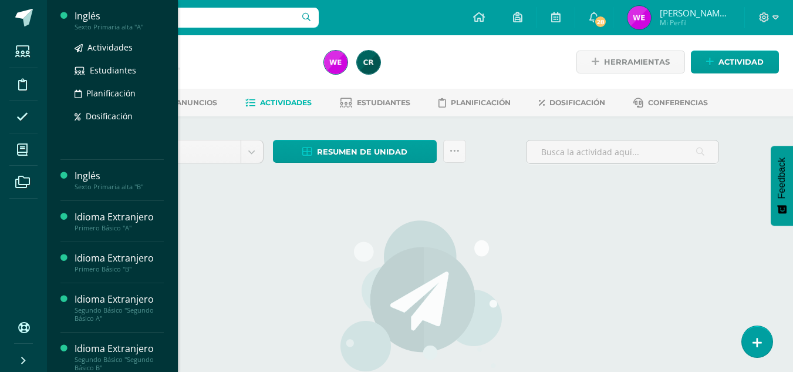
click at [80, 36] on div "Actividades Estudiantes Planificación Dosificación" at bounding box center [119, 90] width 89 height 119
click at [93, 17] on div "Inglés" at bounding box center [119, 16] width 89 height 14
click at [97, 23] on div "Sexto Primaria alta "A"" at bounding box center [119, 27] width 89 height 8
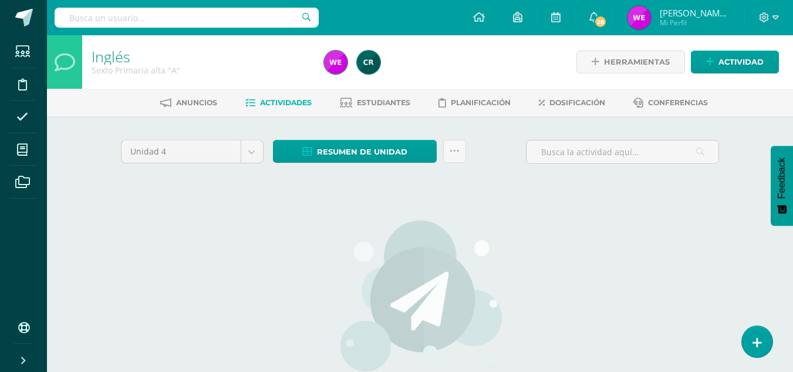
click at [236, 58] on h1 "Inglés" at bounding box center [201, 56] width 218 height 16
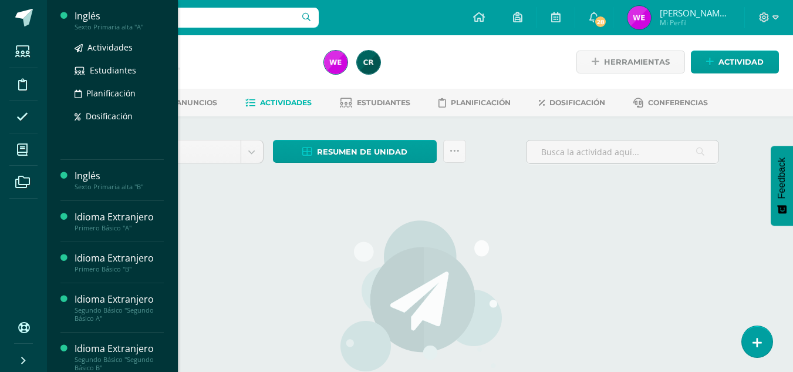
click at [95, 17] on div "Inglés" at bounding box center [119, 16] width 89 height 14
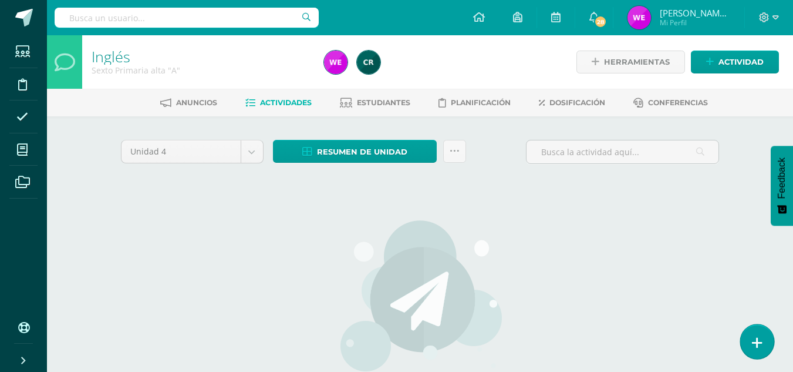
click at [748, 331] on link at bounding box center [756, 341] width 33 height 34
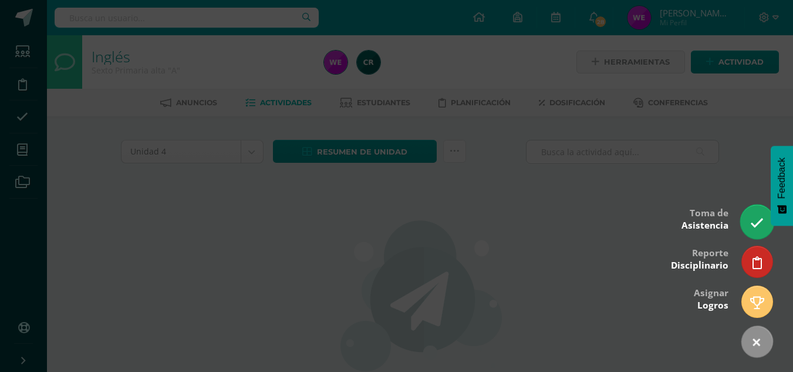
click at [764, 231] on link at bounding box center [756, 221] width 33 height 34
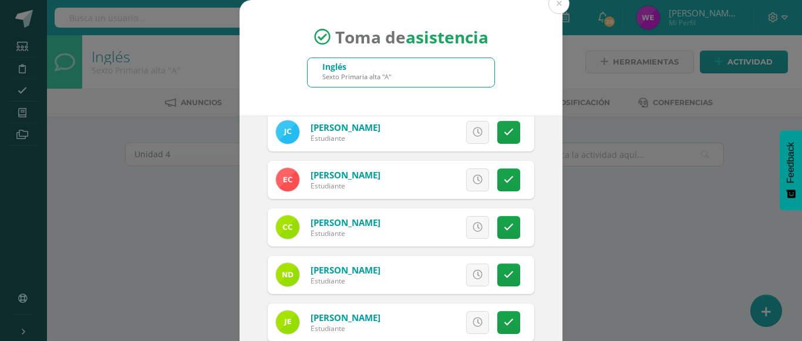
scroll to position [200, 0]
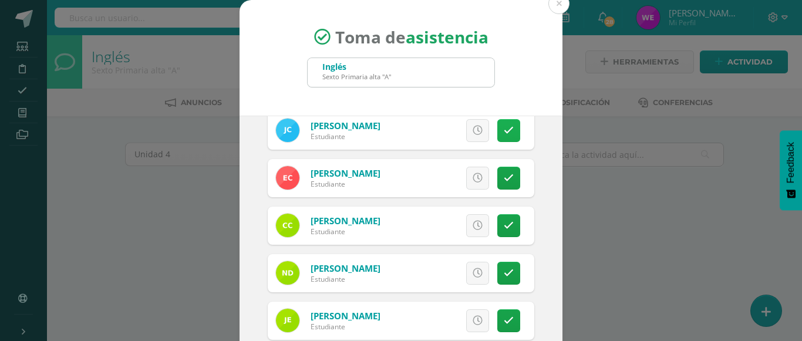
click at [507, 133] on link at bounding box center [508, 130] width 23 height 23
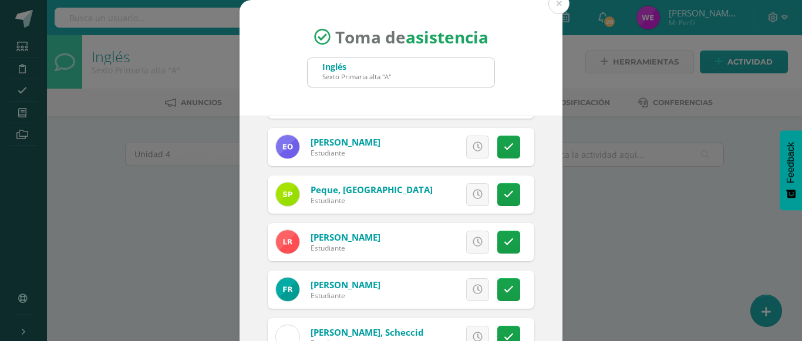
scroll to position [682, 0]
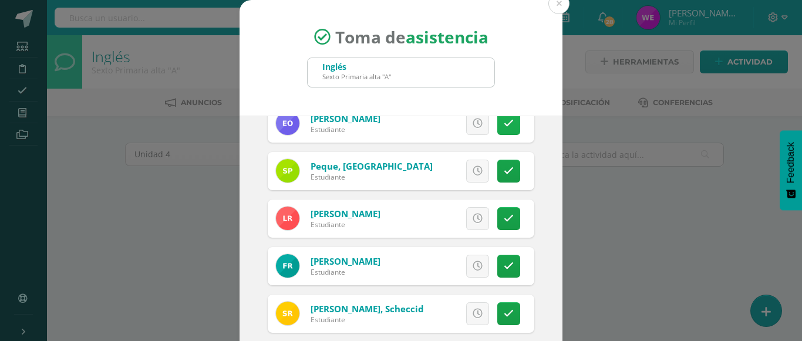
click at [500, 128] on link at bounding box center [508, 123] width 23 height 23
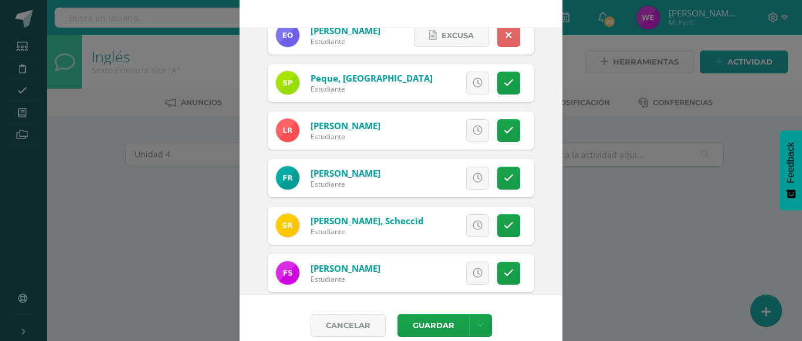
scroll to position [101, 0]
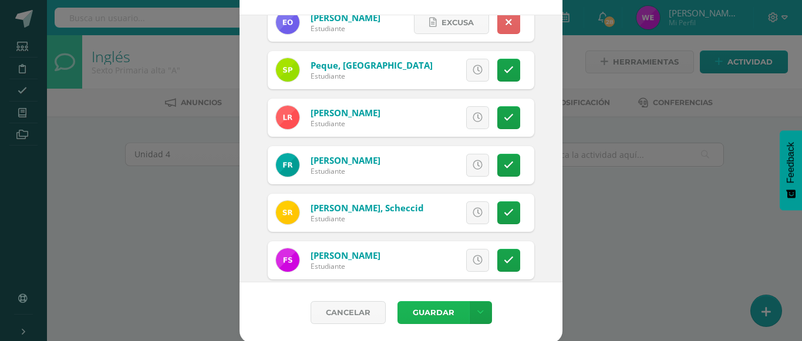
click at [429, 309] on button "Guardar" at bounding box center [433, 312] width 72 height 23
